Goal: Information Seeking & Learning: Learn about a topic

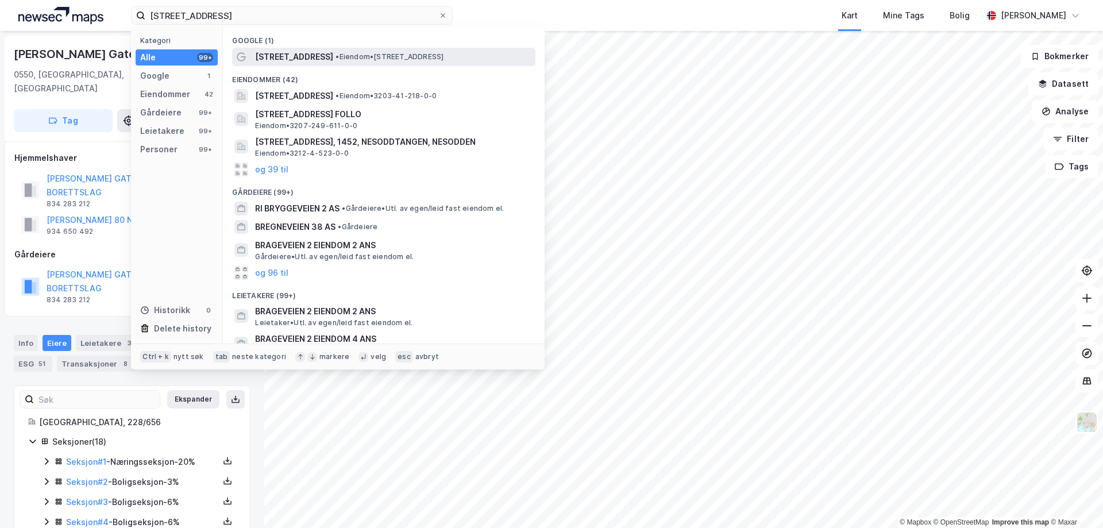
click at [335, 56] on span "•" at bounding box center [336, 56] width 3 height 9
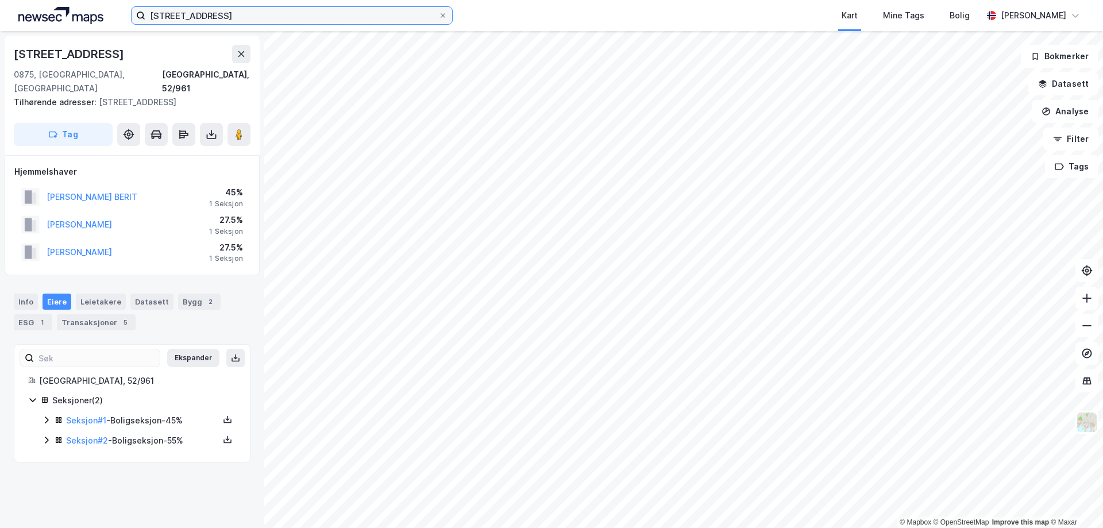
click at [298, 14] on input "[STREET_ADDRESS]" at bounding box center [291, 15] width 293 height 17
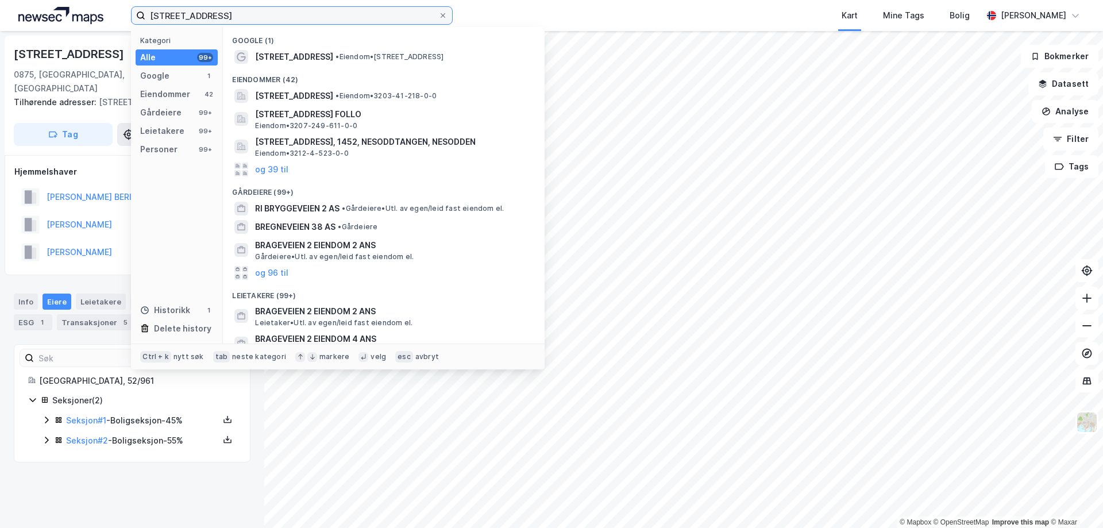
drag, startPoint x: 299, startPoint y: 13, endPoint x: 118, endPoint y: 18, distance: 181.0
click at [118, 18] on div "bregneveien 2 Kategori Alle 99+ Google 1 Eiendommer 42 Gårdeiere 99+ Leietakere…" at bounding box center [551, 15] width 1103 height 31
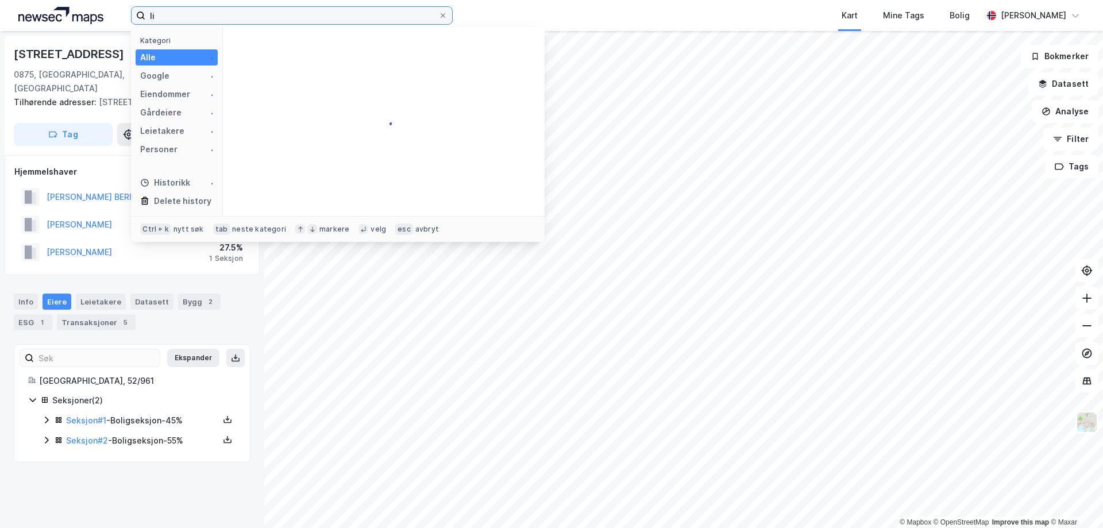
type input "l"
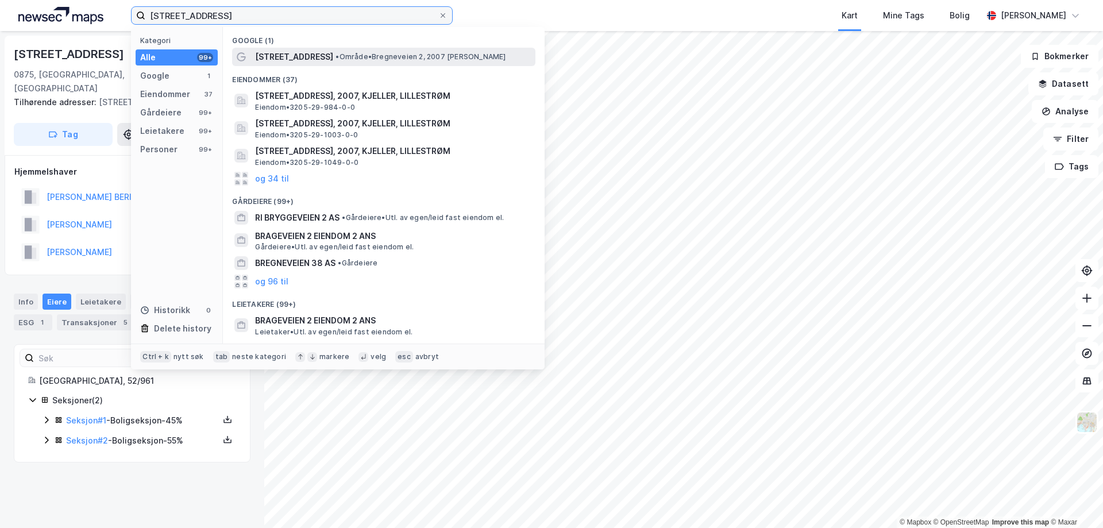
type input "[STREET_ADDRESS]"
click at [343, 60] on span "• Område • [STREET_ADDRESS], 2007 [PERSON_NAME]" at bounding box center [420, 56] width 170 height 9
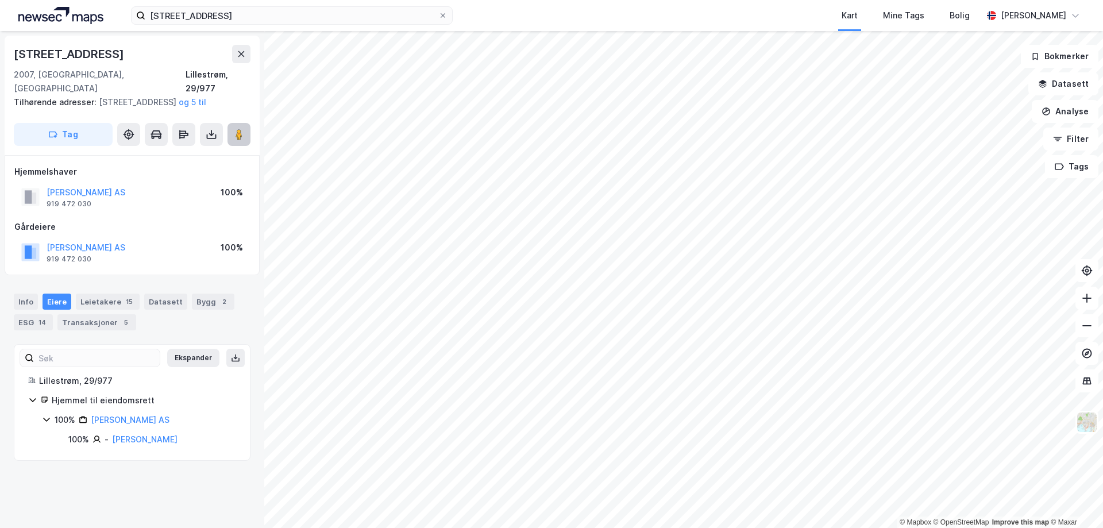
click at [240, 135] on image at bounding box center [239, 134] width 7 height 11
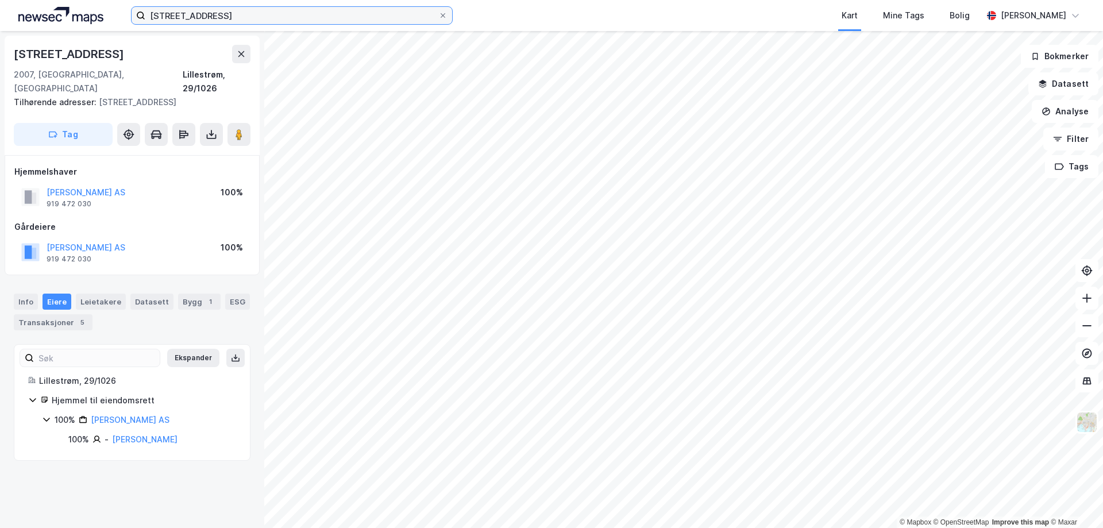
click at [281, 9] on input "[STREET_ADDRESS]" at bounding box center [291, 15] width 293 height 17
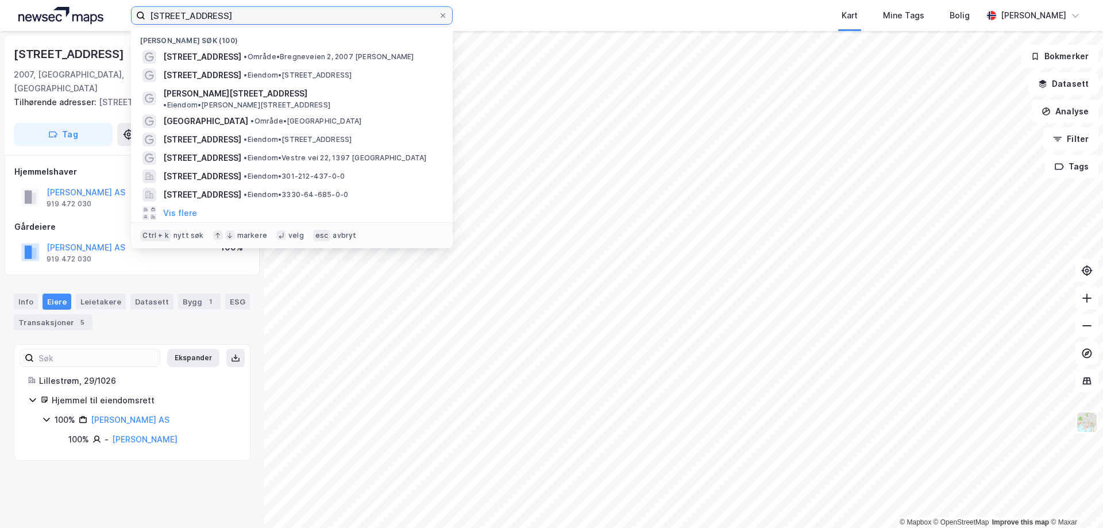
click at [281, 9] on input "[STREET_ADDRESS]" at bounding box center [291, 15] width 293 height 17
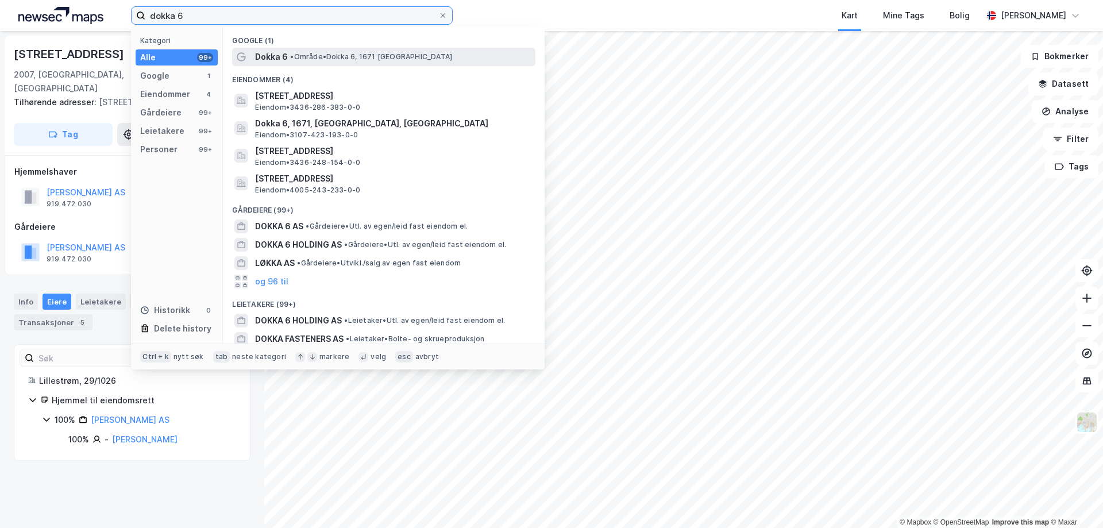
type input "dokka 6"
click at [287, 57] on span "Dokka 6" at bounding box center [271, 57] width 33 height 14
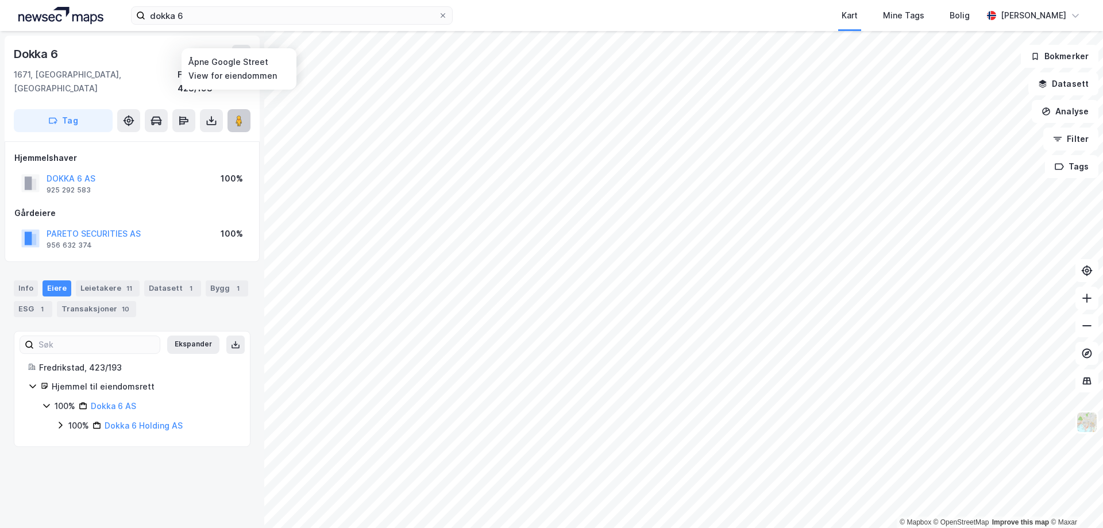
click at [240, 115] on image at bounding box center [239, 120] width 7 height 11
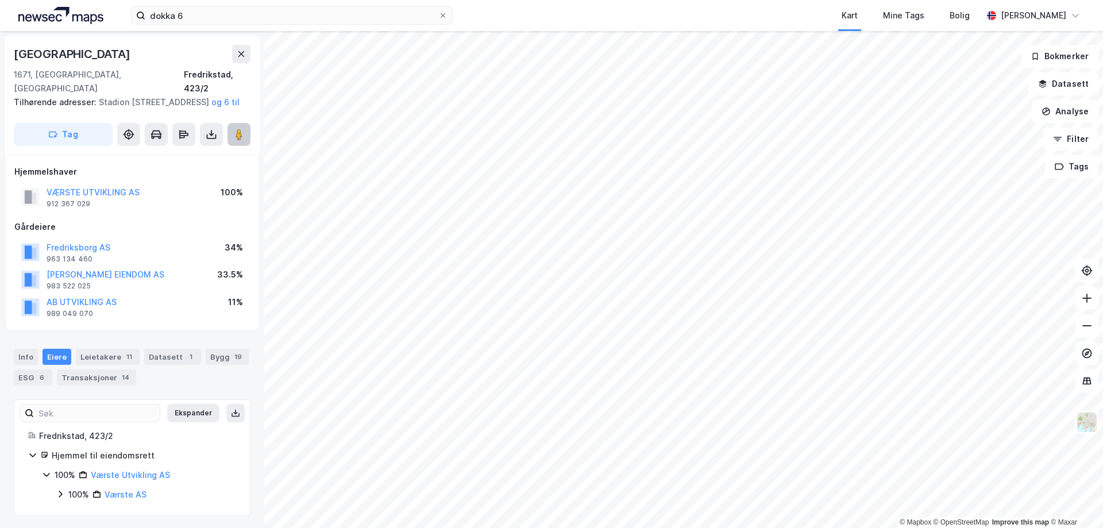
click at [240, 138] on image at bounding box center [239, 134] width 7 height 11
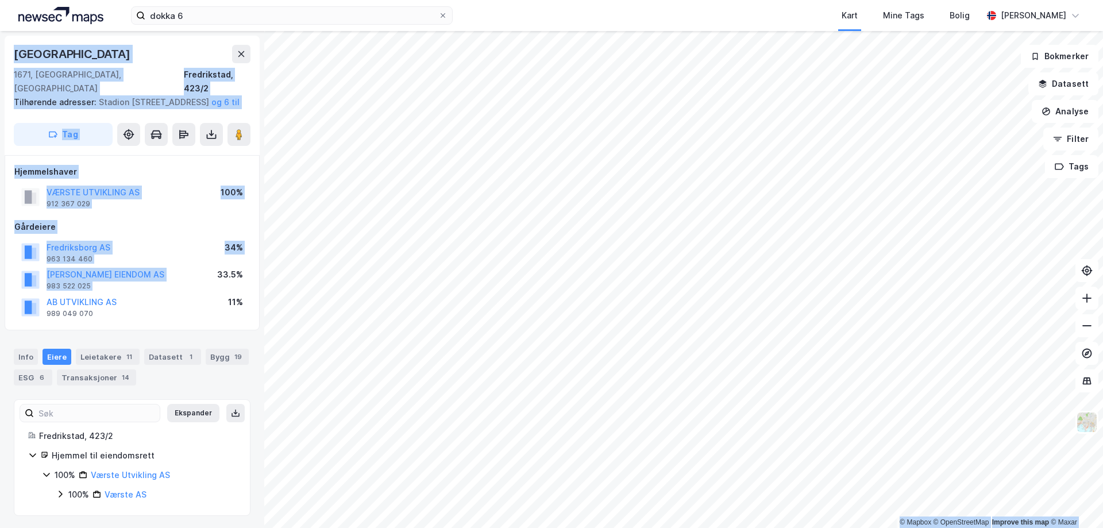
click at [559, 274] on div "© Mapbox © OpenStreetMap Improve this map © [GEOGRAPHIC_DATA] 8 1671, [GEOGRAPH…" at bounding box center [551, 279] width 1103 height 497
